Goal: Check status: Check status

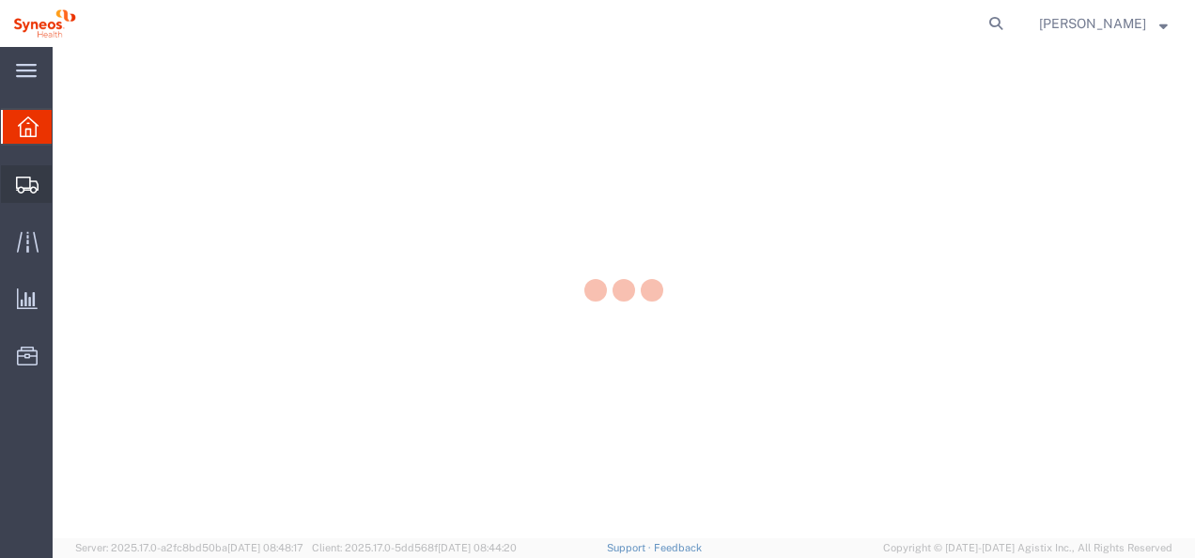
click at [36, 182] on icon at bounding box center [27, 185] width 23 height 17
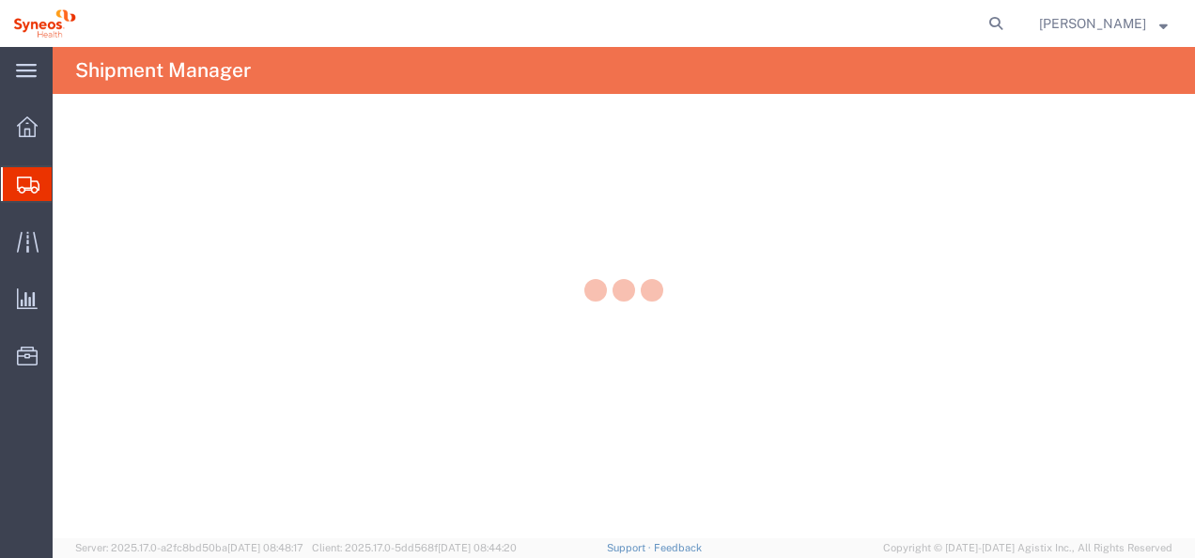
click at [68, 182] on div at bounding box center [624, 292] width 1142 height 491
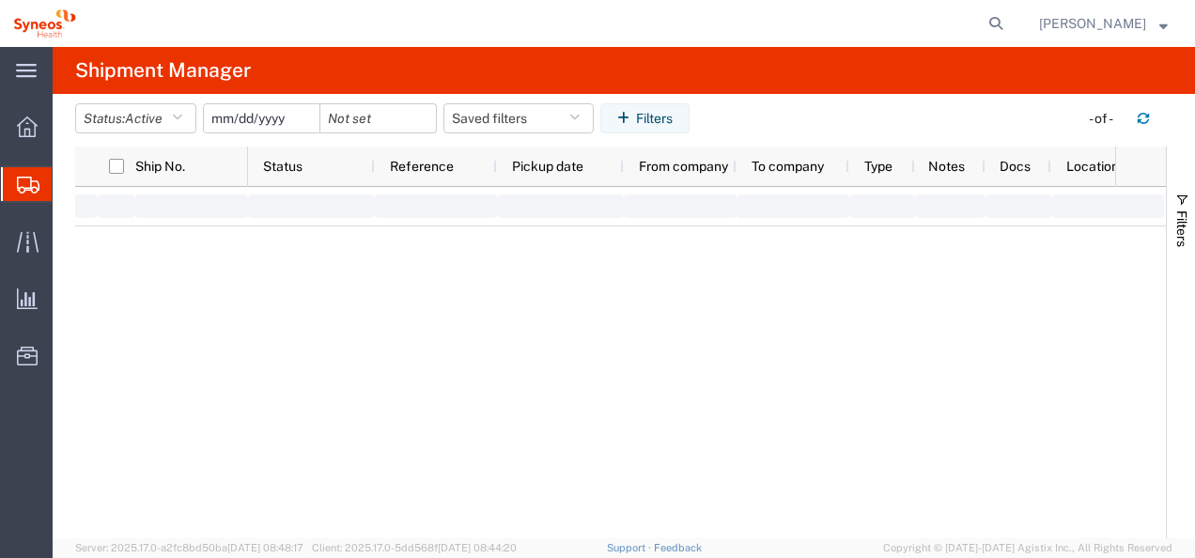
click at [67, 186] on span "Shipments" at bounding box center [59, 184] width 15 height 38
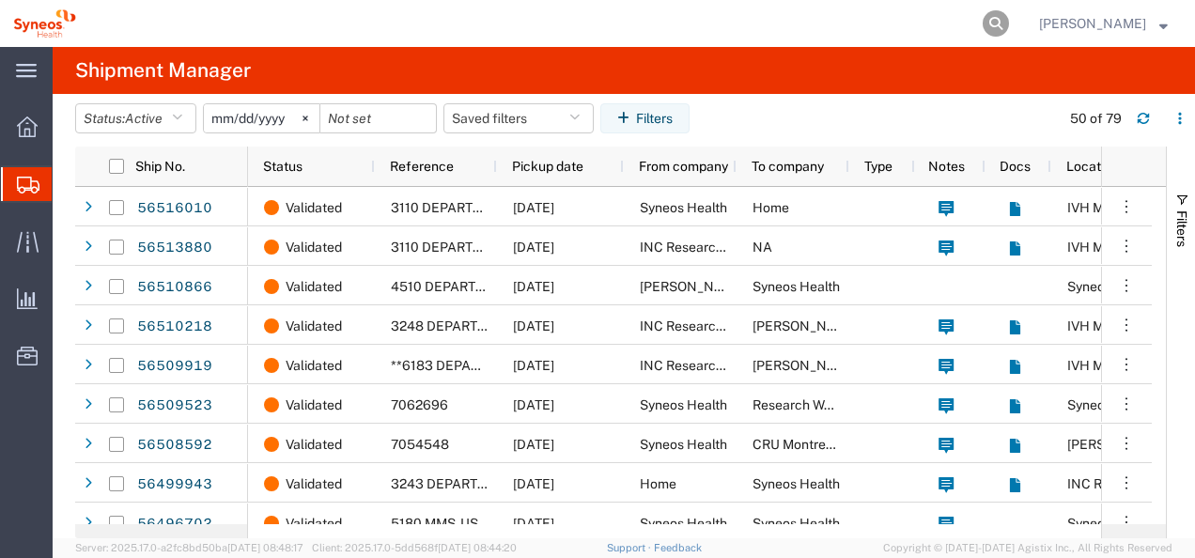
click at [1009, 23] on icon at bounding box center [996, 23] width 26 height 26
click at [713, 34] on input "search" at bounding box center [696, 23] width 571 height 45
paste input "1ZK1248V0238706293"
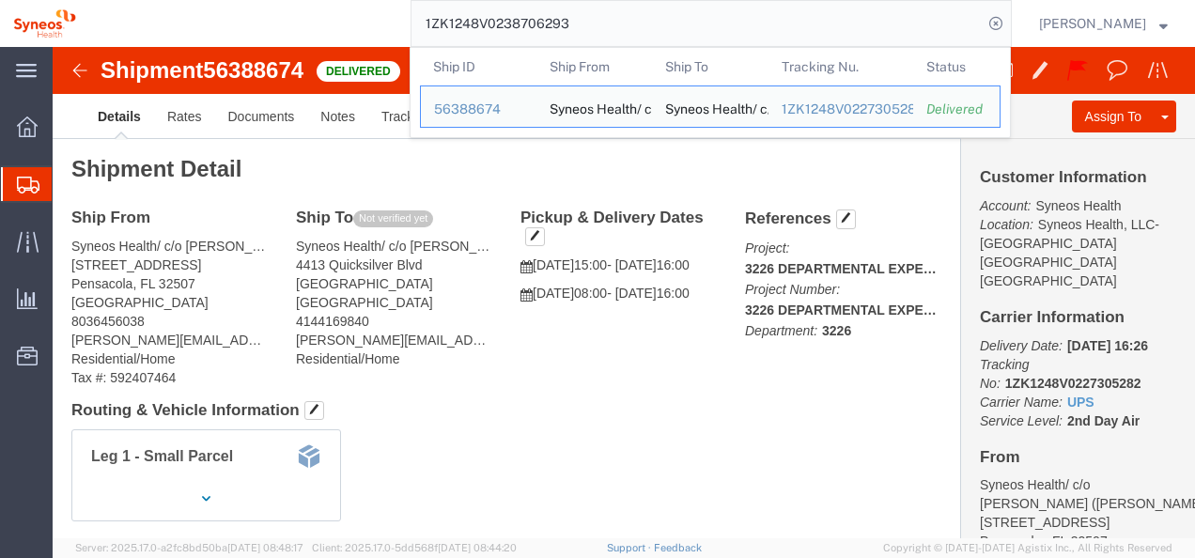
click at [549, 27] on input "1ZK1248V0238706293" at bounding box center [696, 23] width 571 height 45
paste input "15715325"
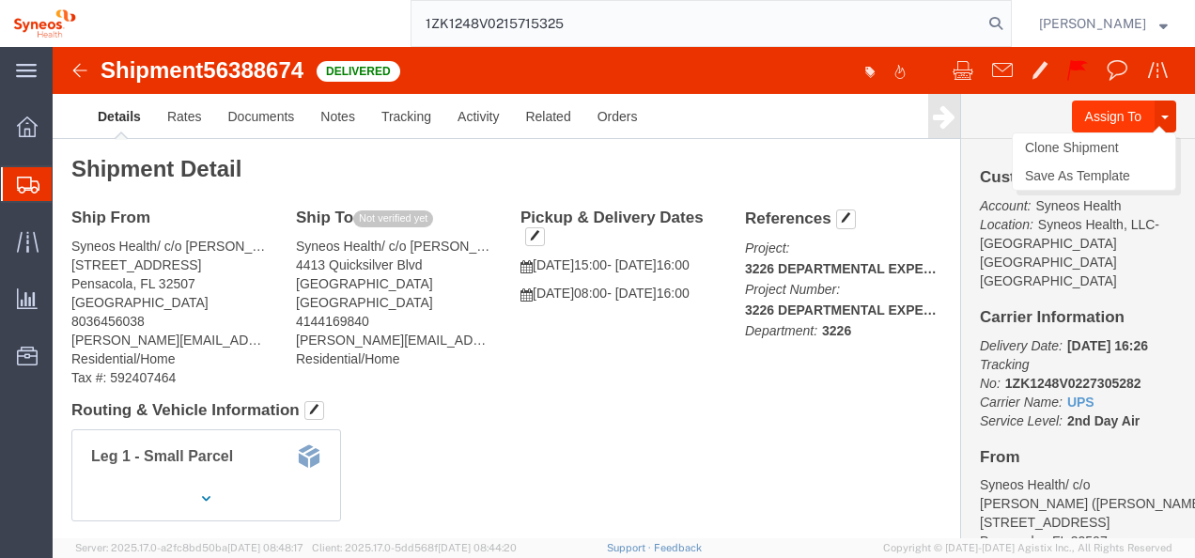
type input "1ZK1248V0215715325"
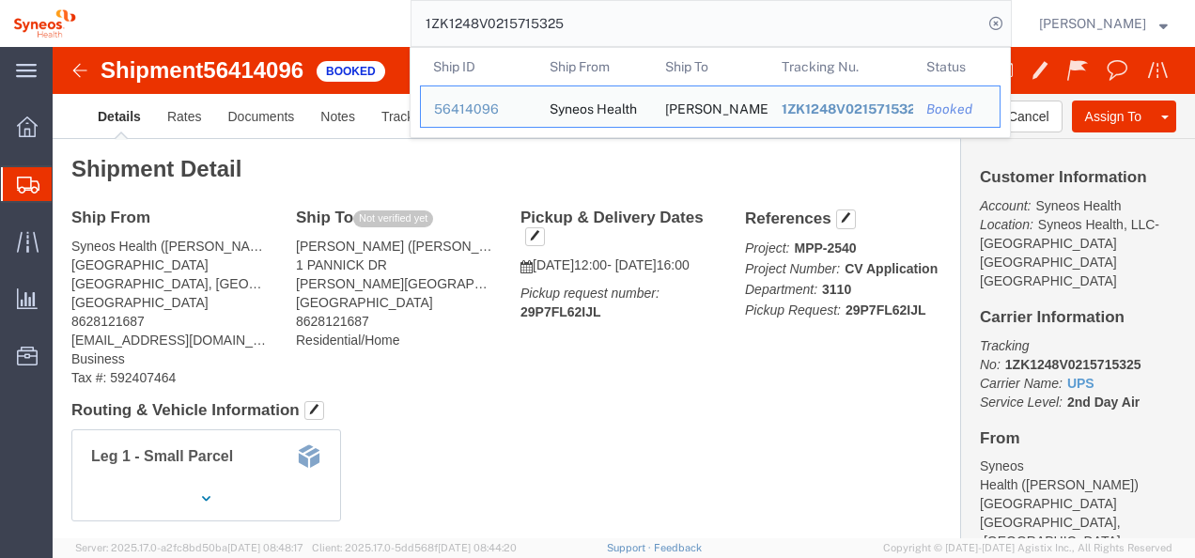
click div "Leg 1 - Small Parcel"
